Goal: Task Accomplishment & Management: Use online tool/utility

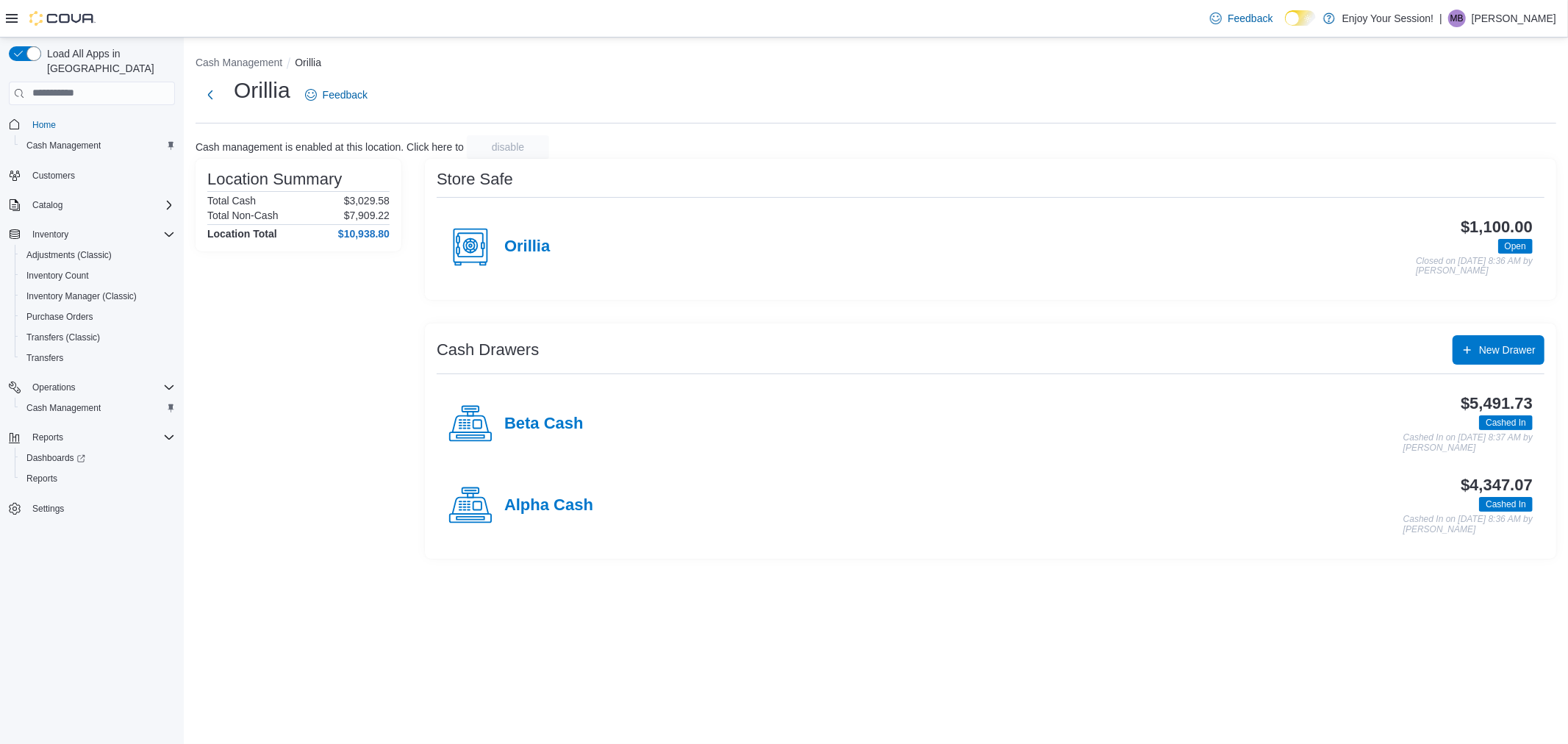
click at [566, 491] on div "Alpha Cash" at bounding box center [520, 505] width 145 height 44
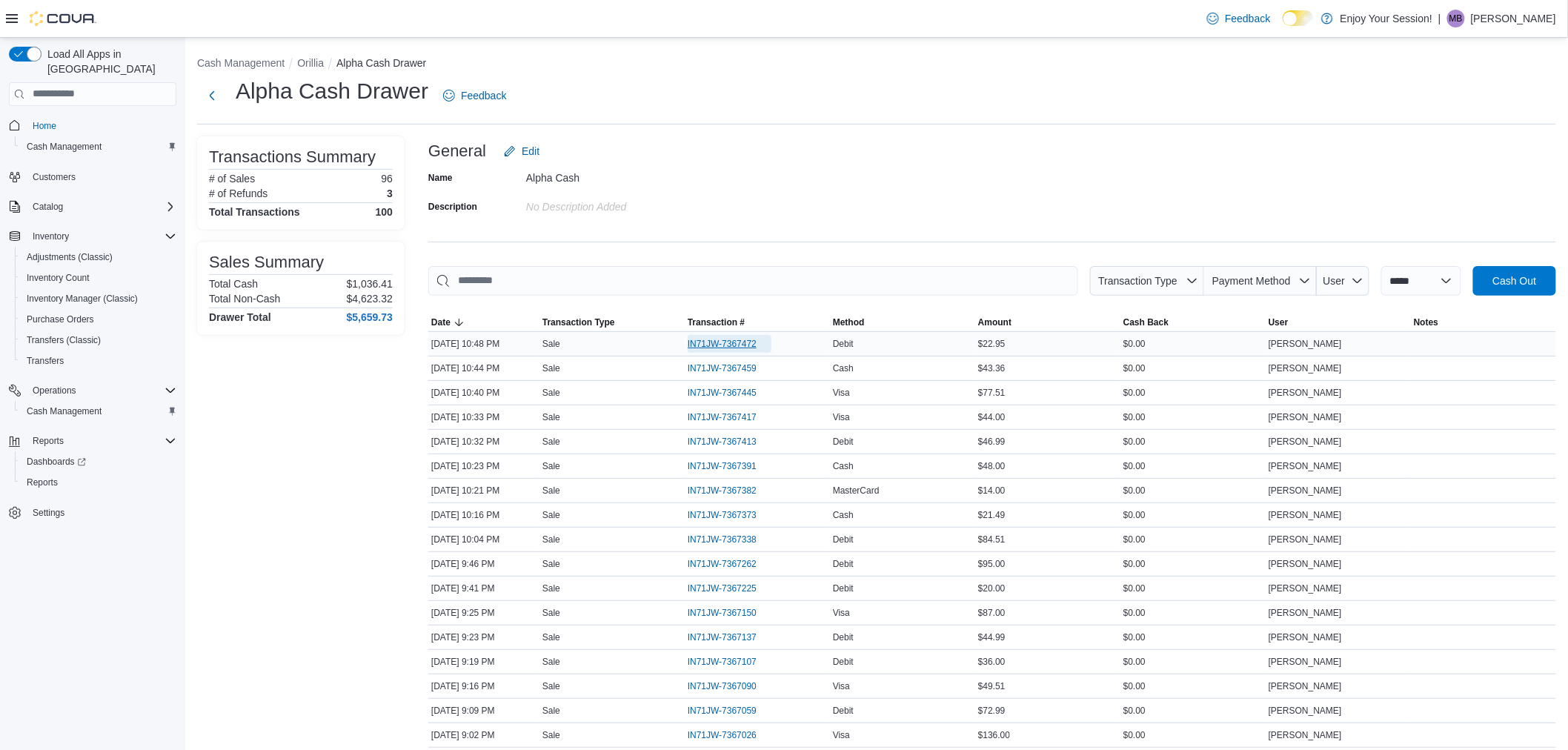
click at [730, 343] on span "IN71JW-7367472" at bounding box center [723, 344] width 69 height 12
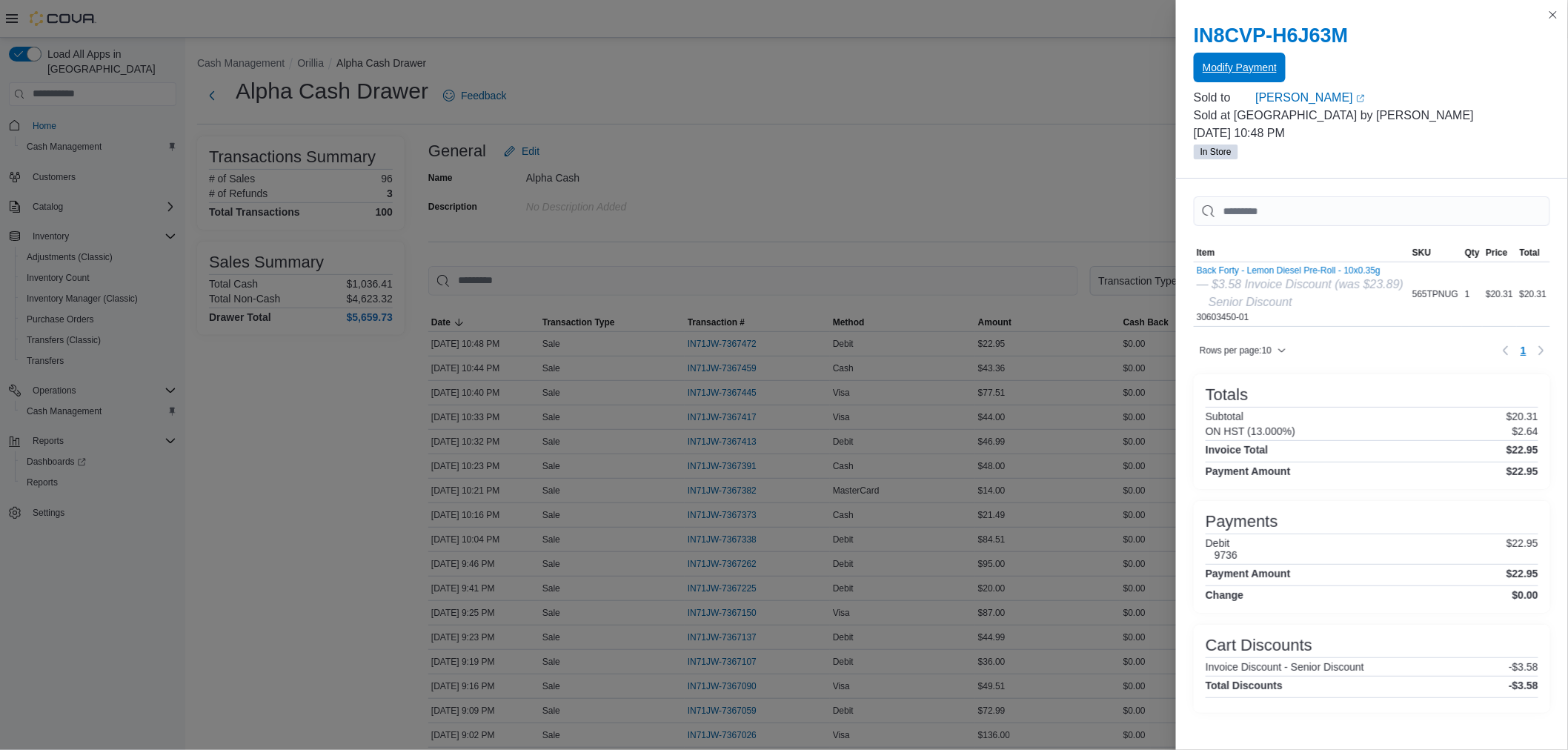
click at [1205, 67] on span "Modify Payment" at bounding box center [1240, 67] width 74 height 15
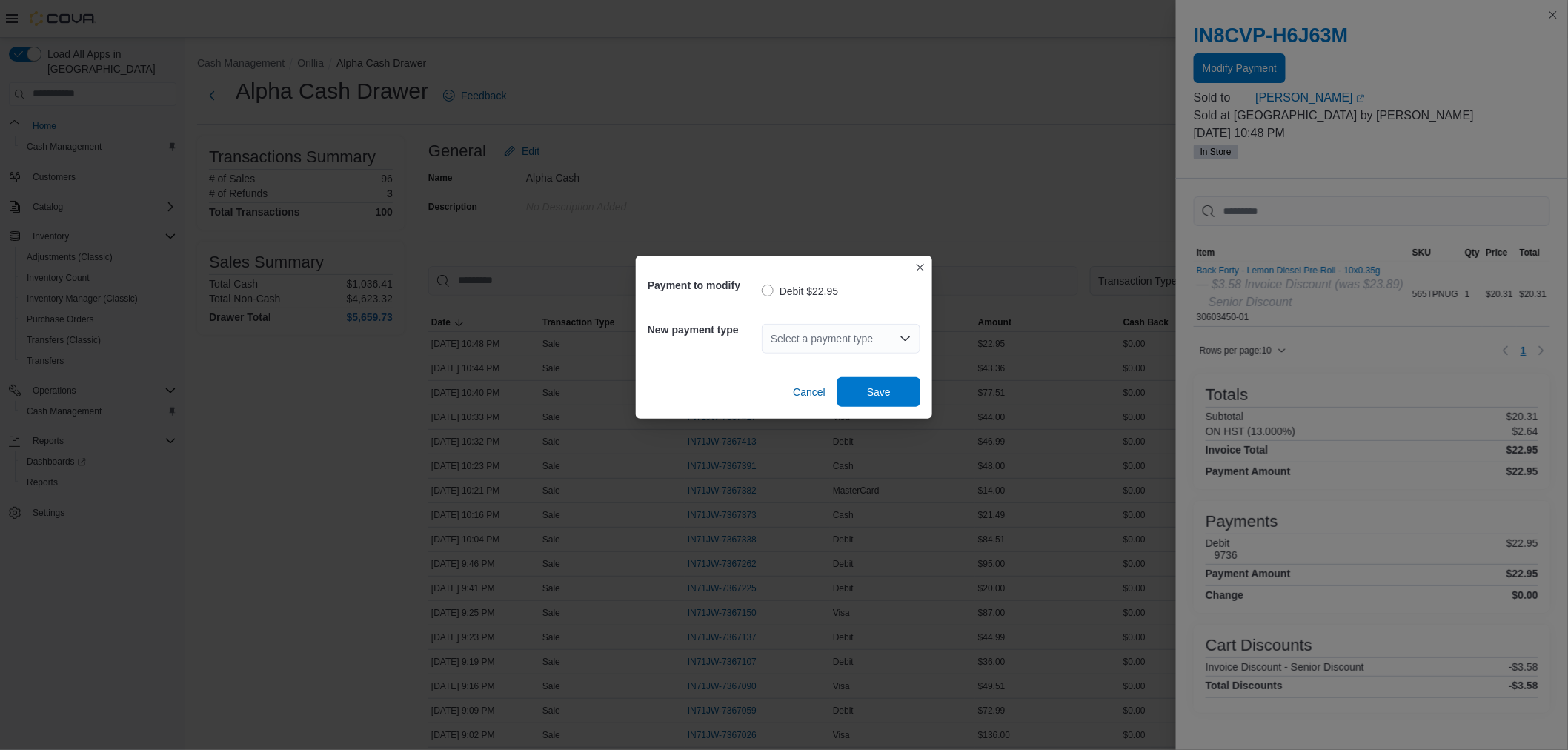
click at [860, 342] on div "Select a payment type" at bounding box center [840, 338] width 158 height 29
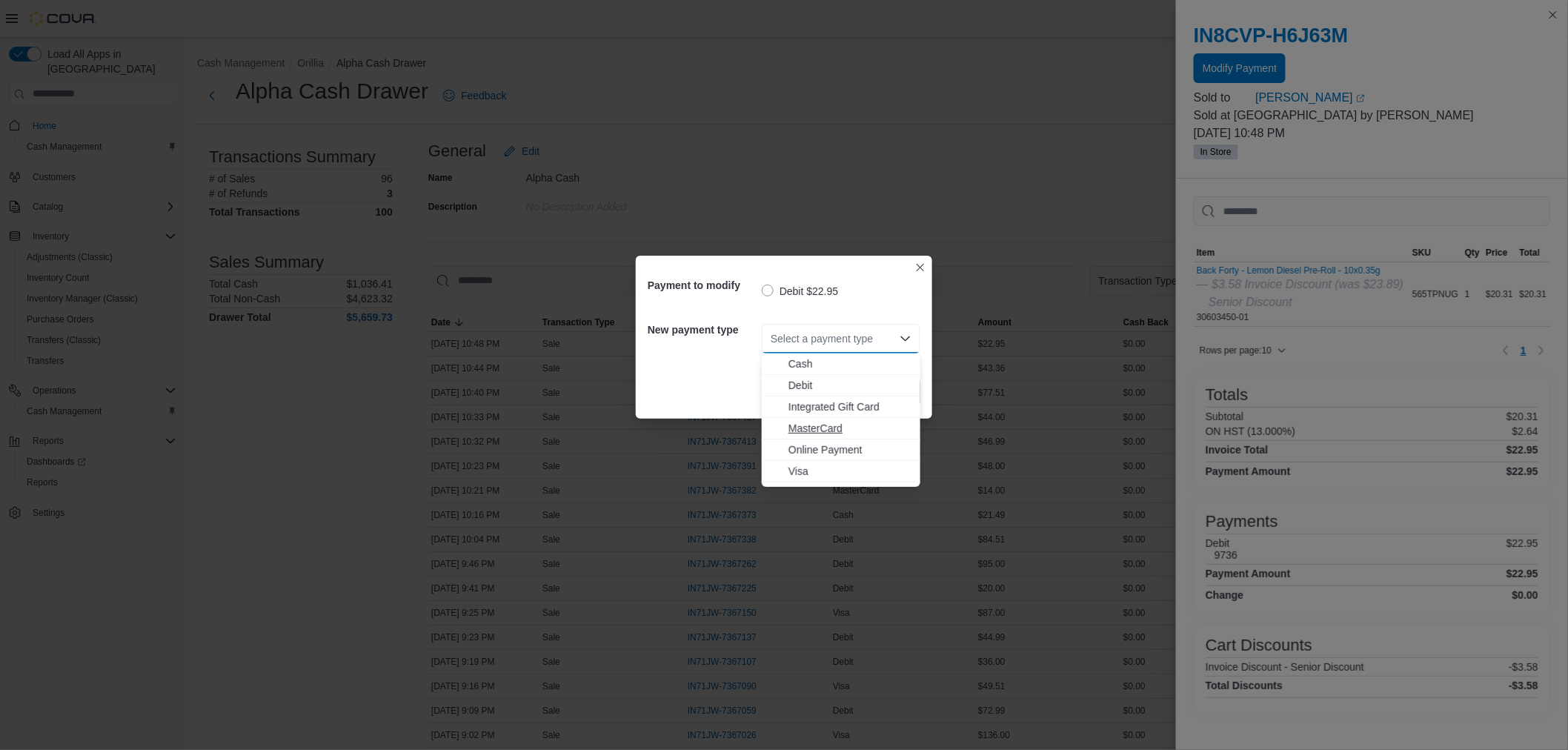
click at [839, 423] on span "MasterCard" at bounding box center [850, 427] width 123 height 15
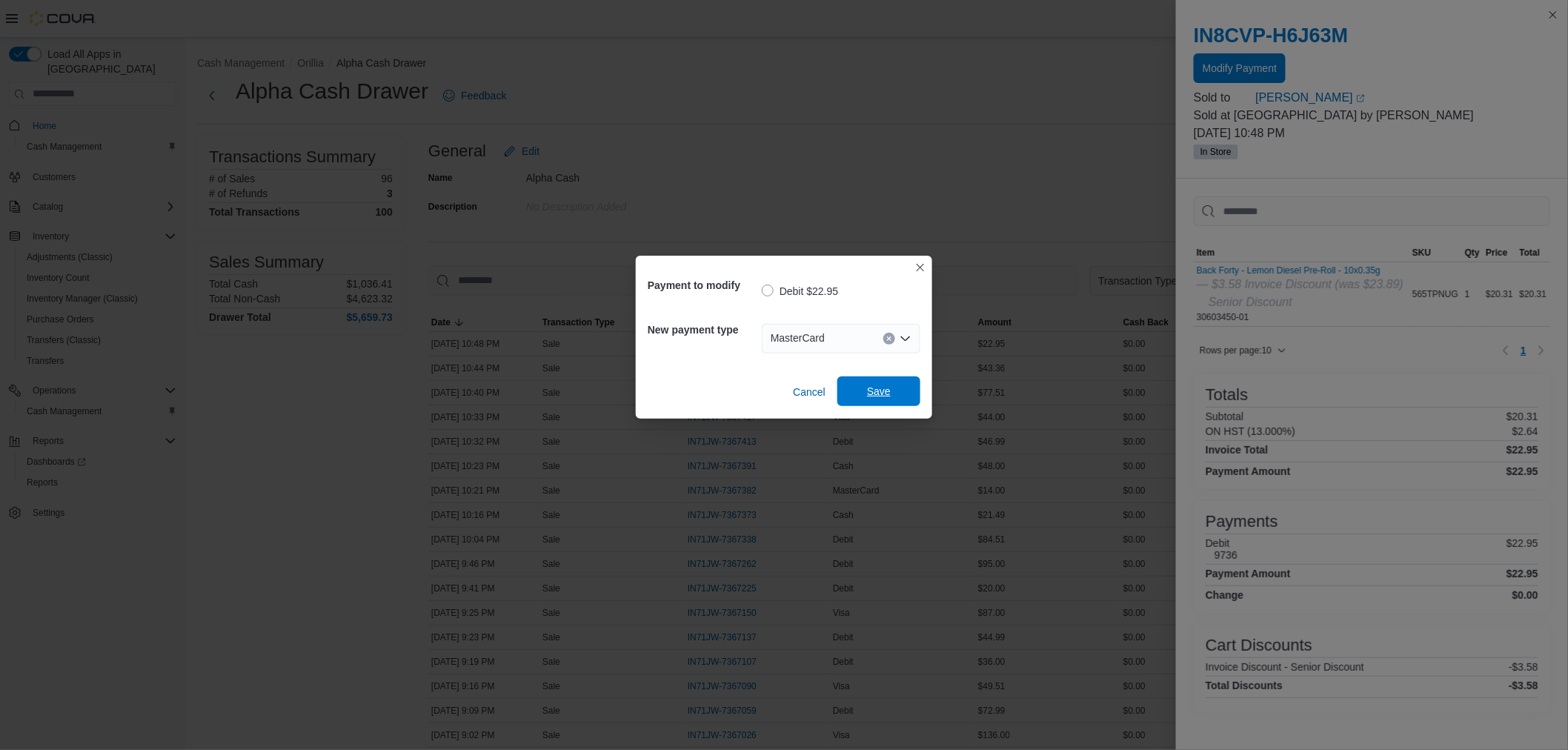
click at [867, 397] on span "Save" at bounding box center [878, 391] width 23 height 15
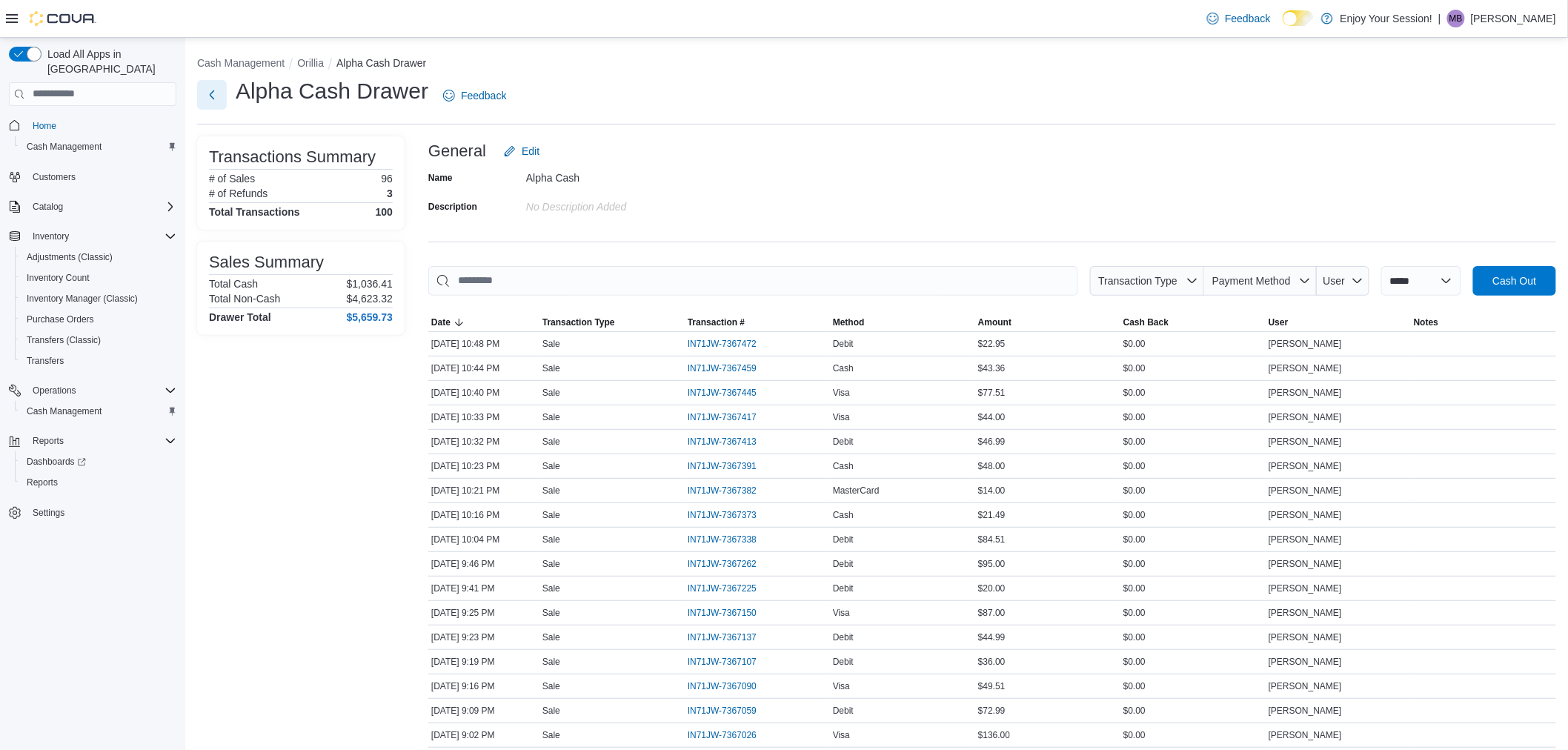
click at [223, 86] on button "Next" at bounding box center [212, 94] width 29 height 29
